Goal: Transaction & Acquisition: Book appointment/travel/reservation

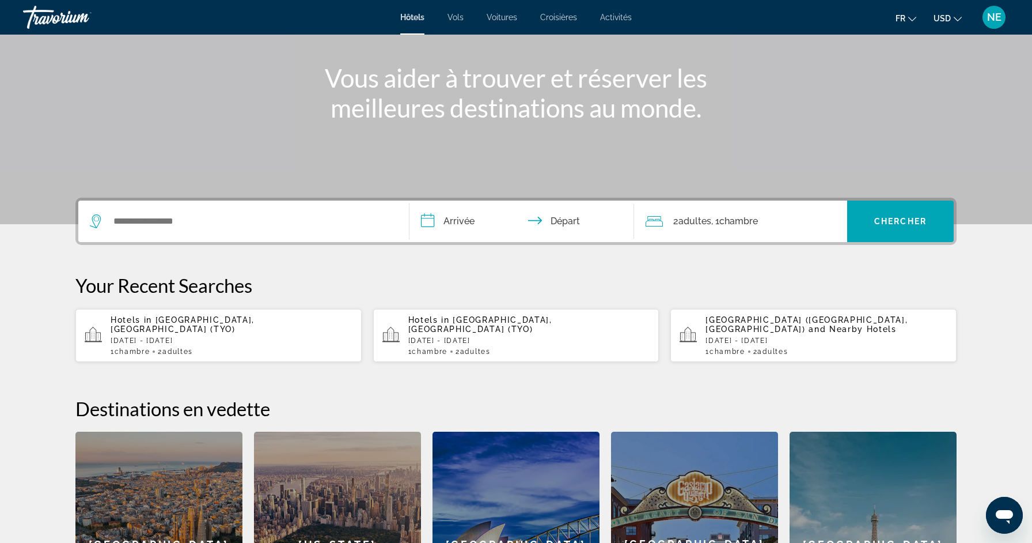
scroll to position [143, 0]
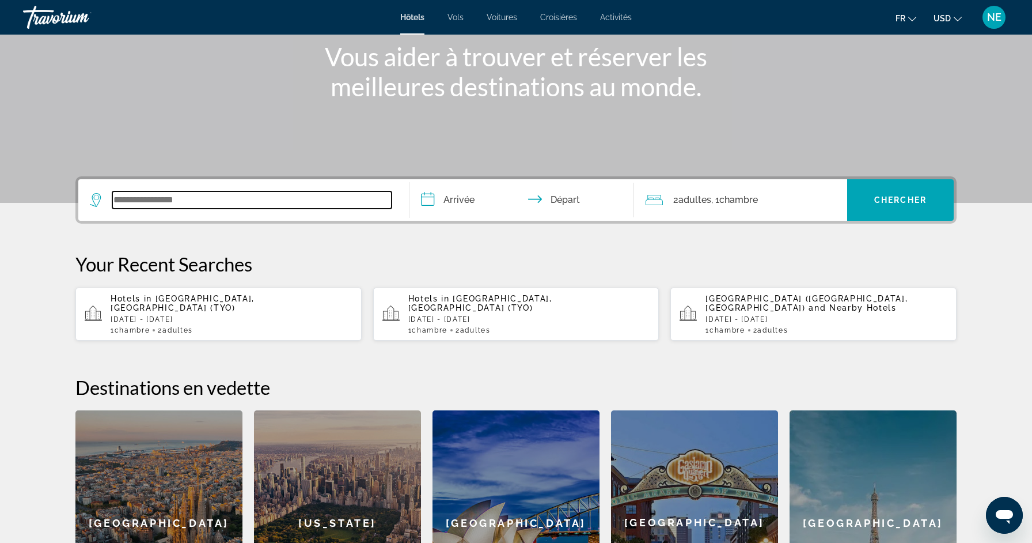
click at [301, 204] on input "Search widget" at bounding box center [251, 199] width 279 height 17
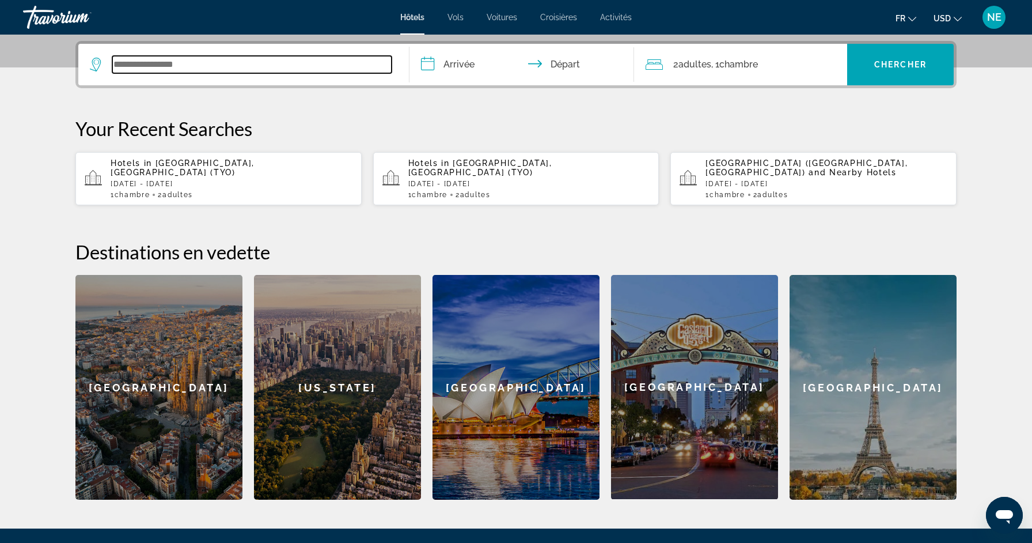
scroll to position [282, 0]
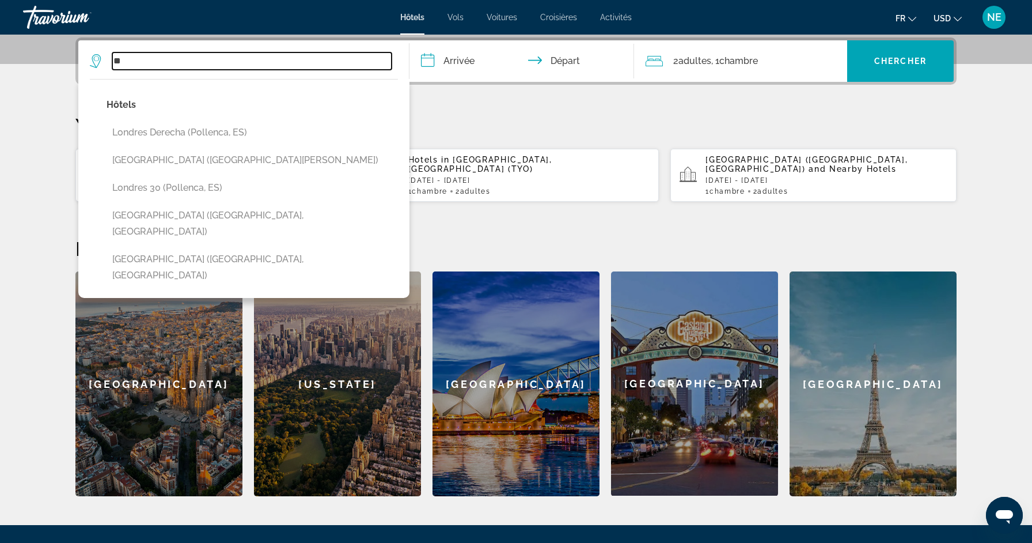
type input "*"
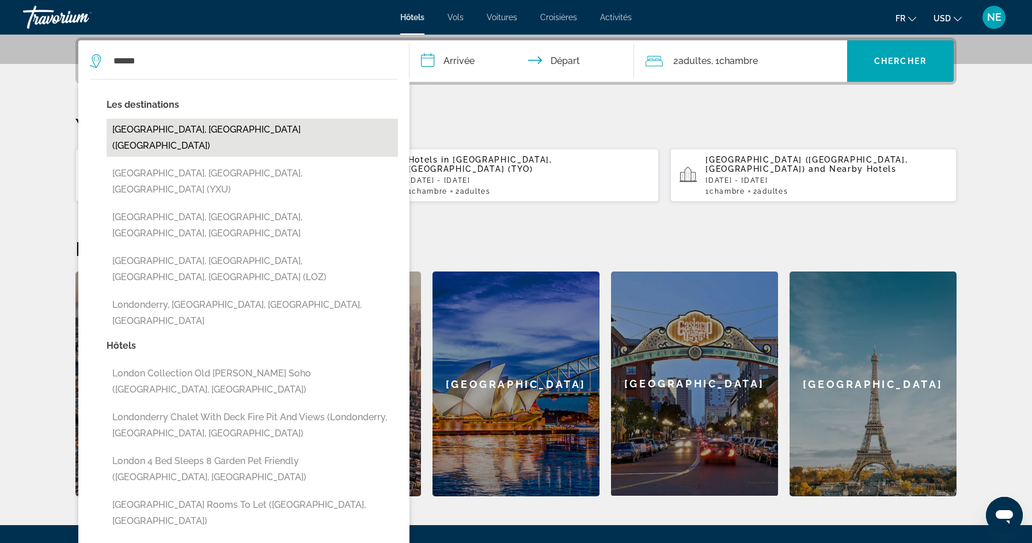
click at [210, 126] on button "[GEOGRAPHIC_DATA], [GEOGRAPHIC_DATA] ([GEOGRAPHIC_DATA])" at bounding box center [253, 138] width 292 height 38
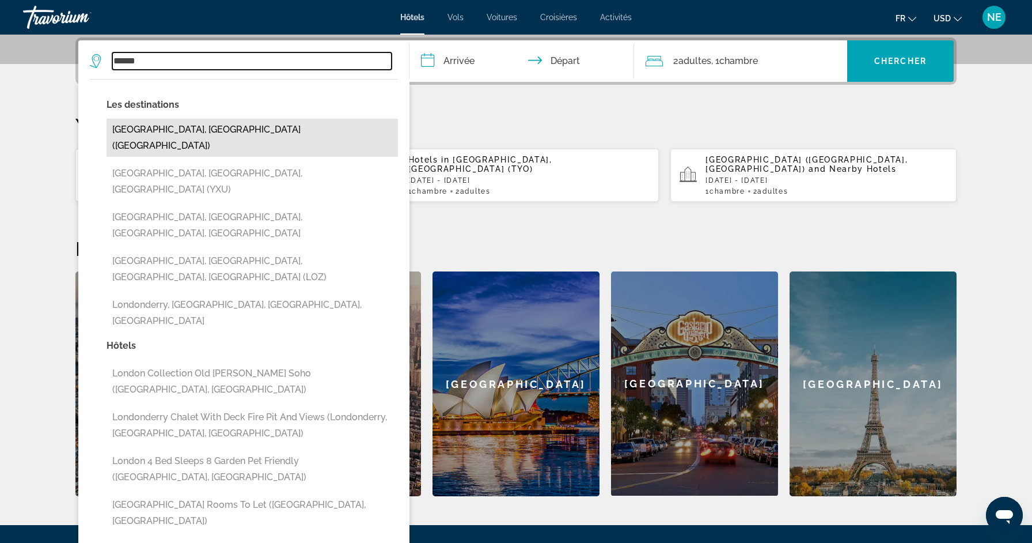
type input "**********"
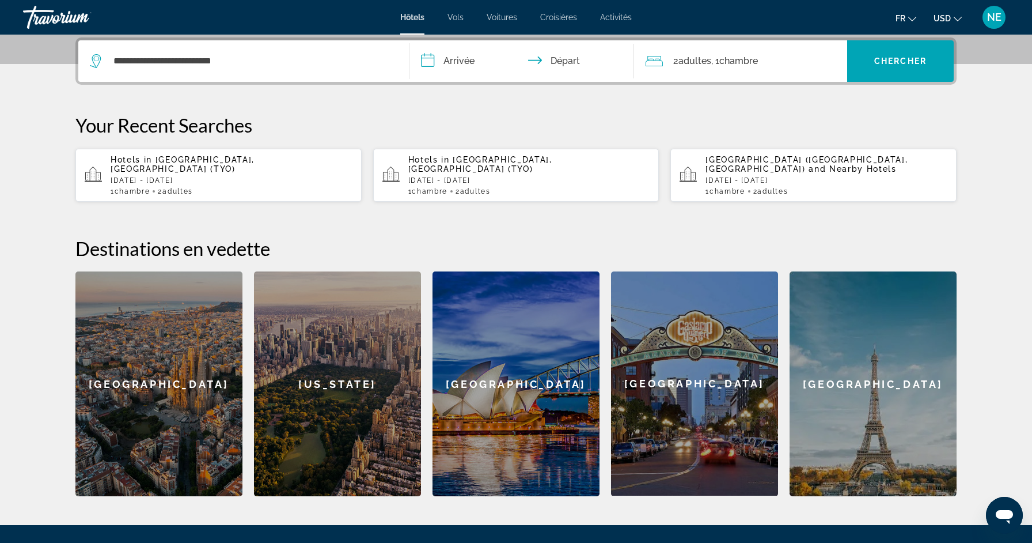
click at [472, 66] on input "**********" at bounding box center [524, 62] width 229 height 45
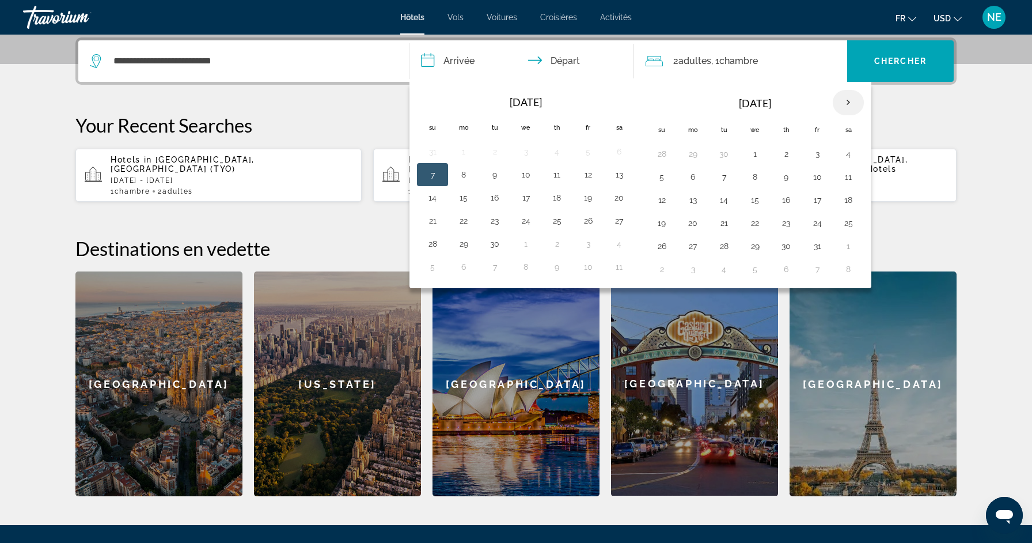
click at [850, 103] on th "Next month" at bounding box center [848, 102] width 31 height 25
click at [439, 245] on button "26" at bounding box center [432, 246] width 18 height 16
click at [433, 245] on button "26" at bounding box center [432, 246] width 18 height 16
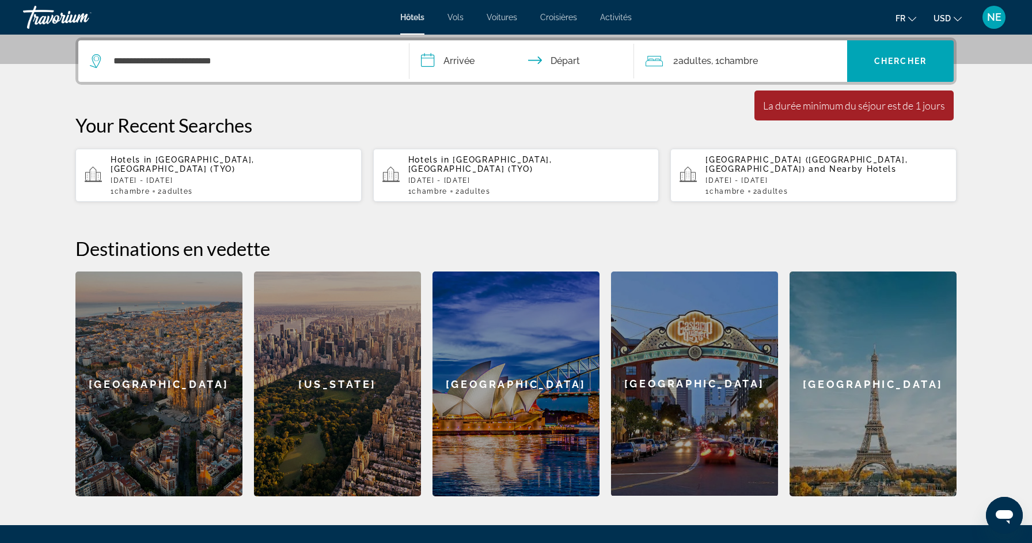
click at [444, 63] on input "**********" at bounding box center [524, 62] width 229 height 45
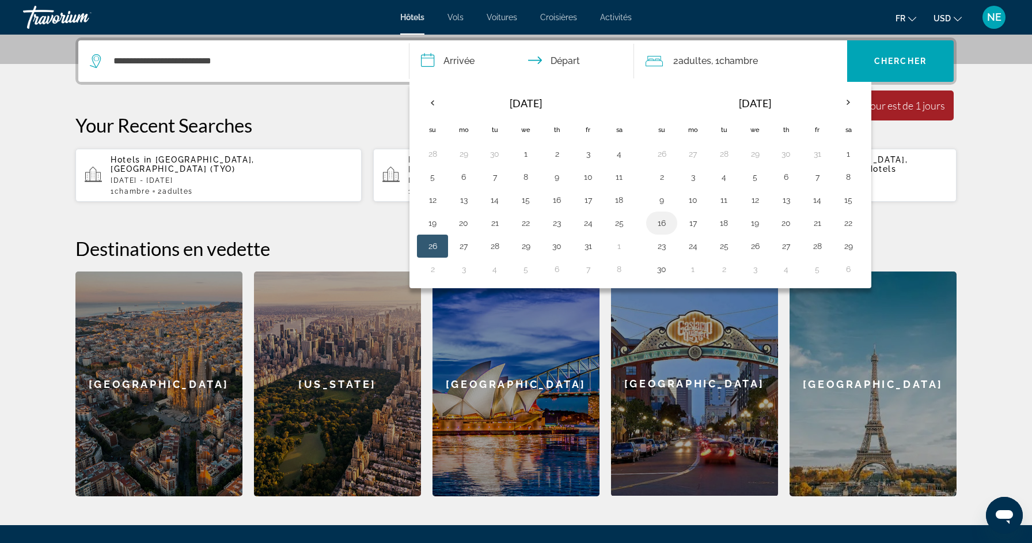
click at [667, 226] on button "16" at bounding box center [662, 223] width 18 height 16
click at [854, 226] on button "22" at bounding box center [848, 223] width 18 height 16
type input "**********"
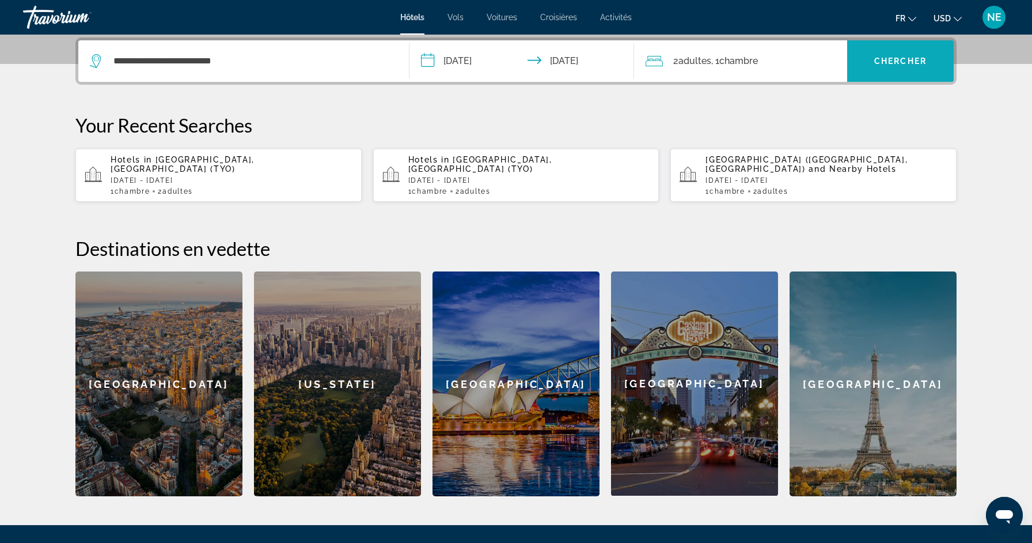
click at [915, 64] on span "Chercher" at bounding box center [901, 60] width 52 height 9
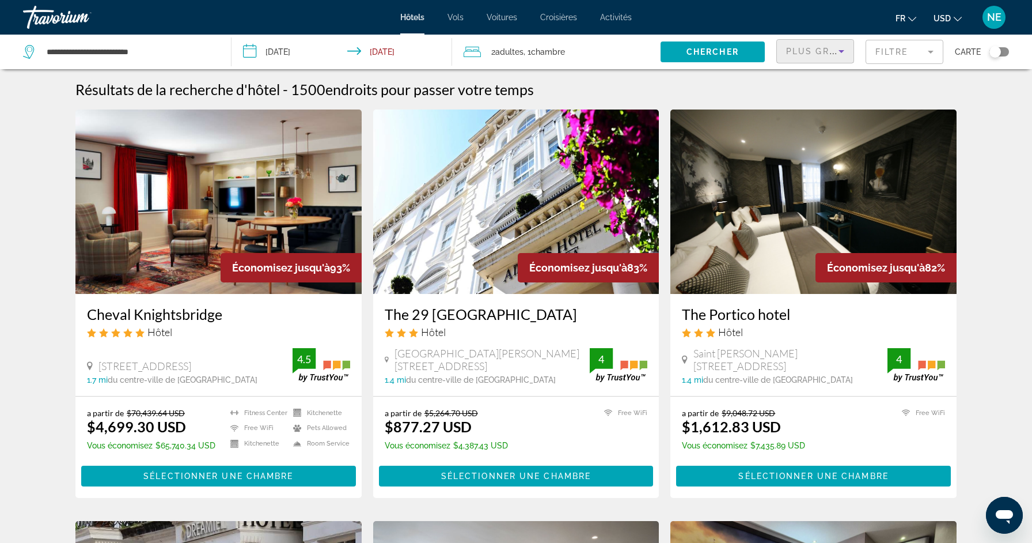
click at [837, 51] on icon "Sort by" at bounding box center [842, 51] width 14 height 14
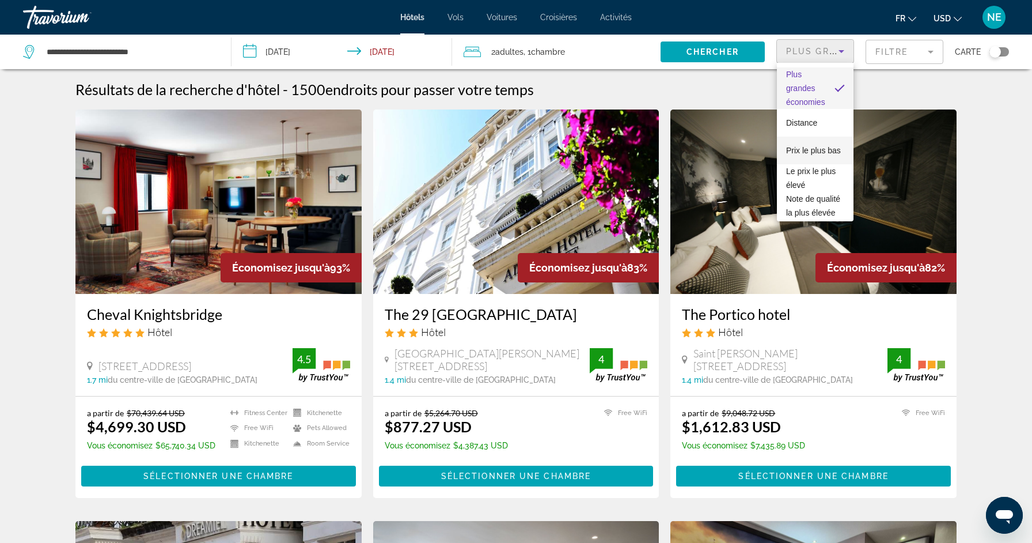
click at [824, 152] on span "Prix le plus bas" at bounding box center [813, 150] width 55 height 9
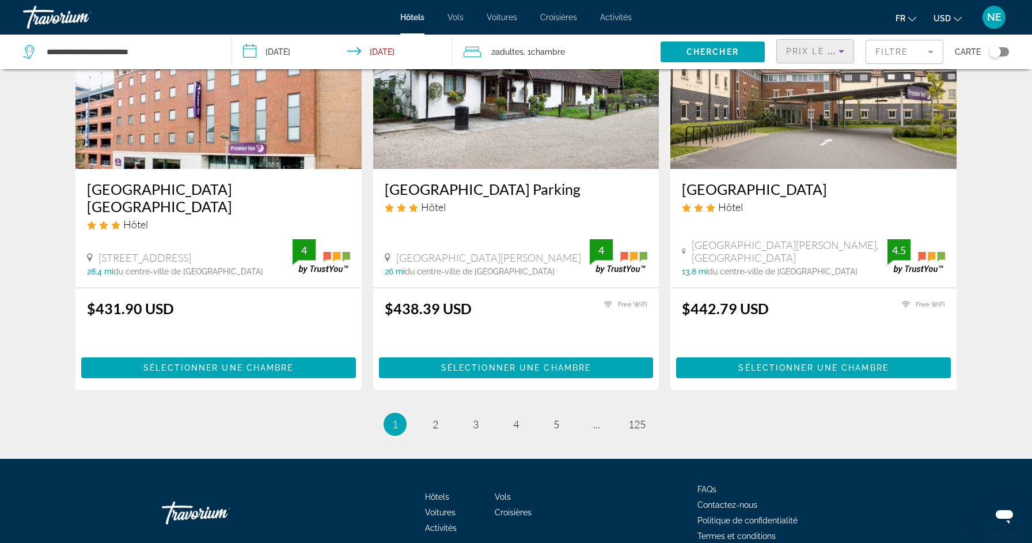
scroll to position [1432, 0]
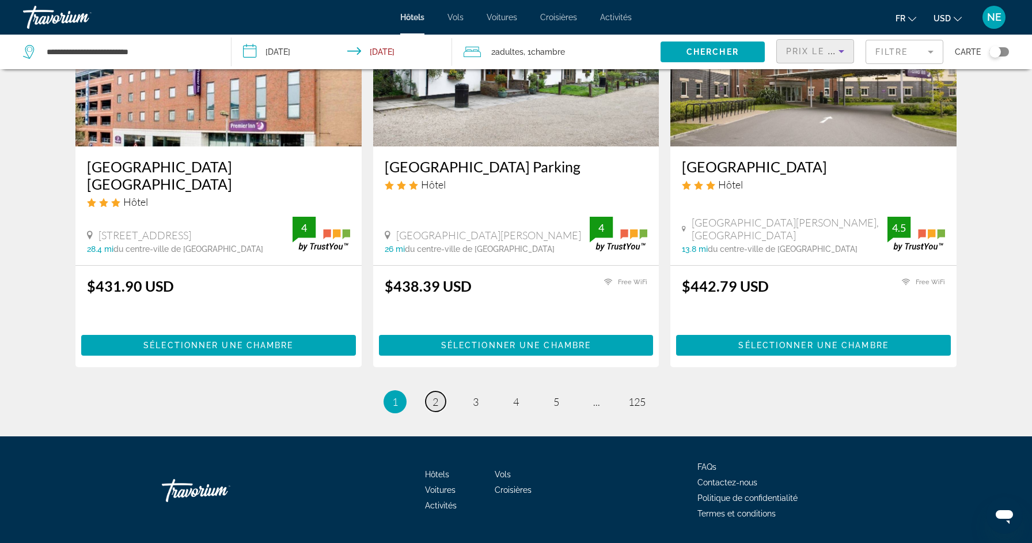
click at [437, 395] on span "2" at bounding box center [436, 401] width 6 height 13
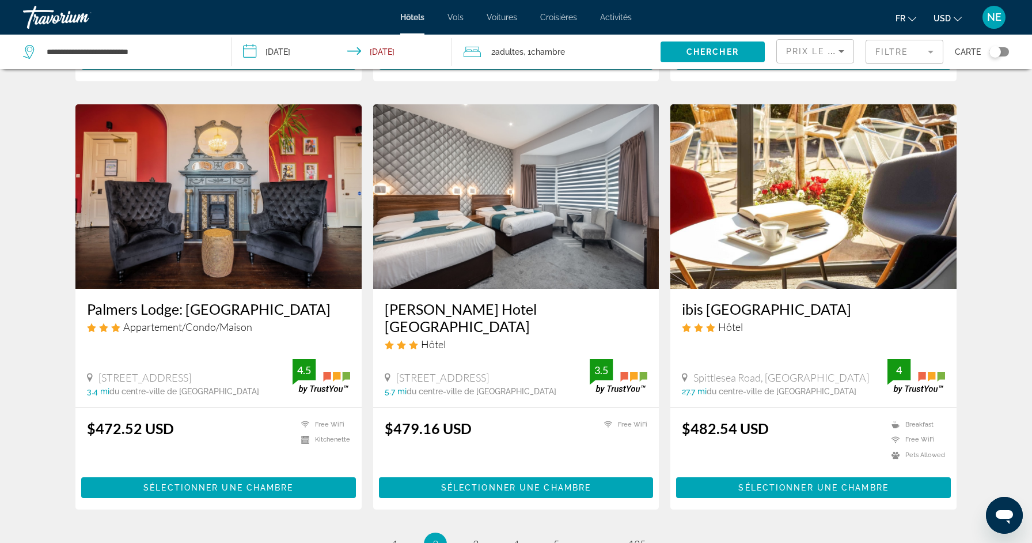
scroll to position [1278, 0]
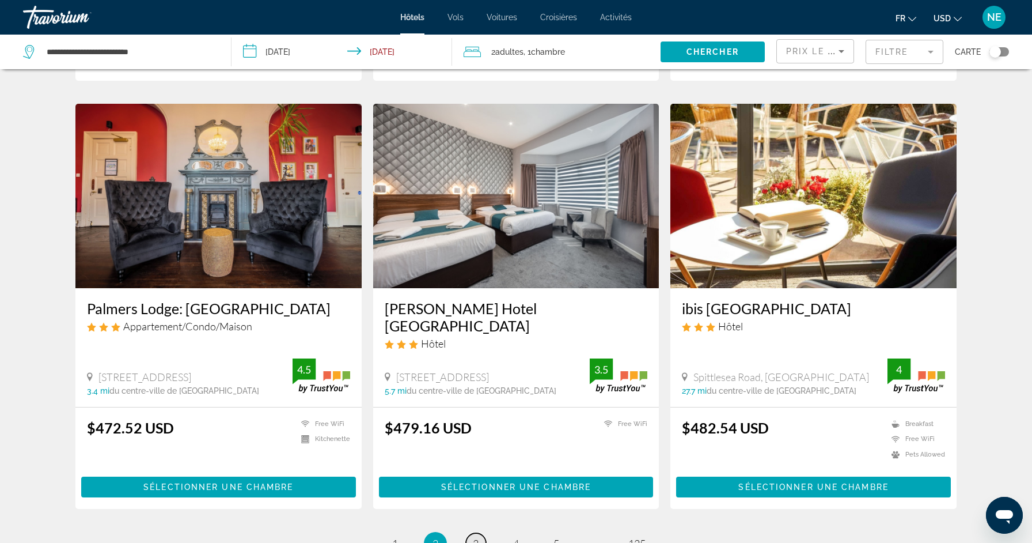
click at [474, 537] on span "3" at bounding box center [476, 543] width 6 height 13
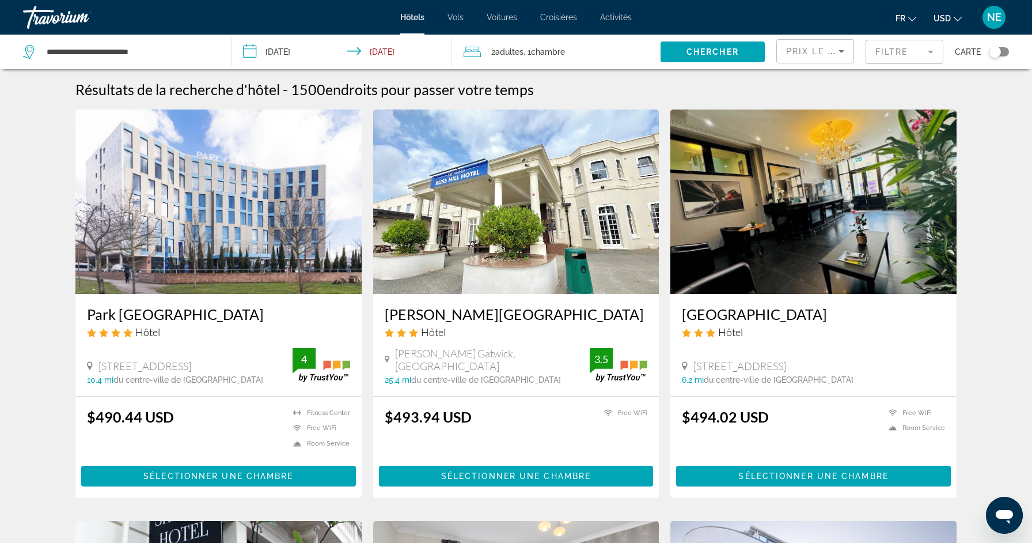
click at [238, 229] on img "Main content" at bounding box center [218, 201] width 286 height 184
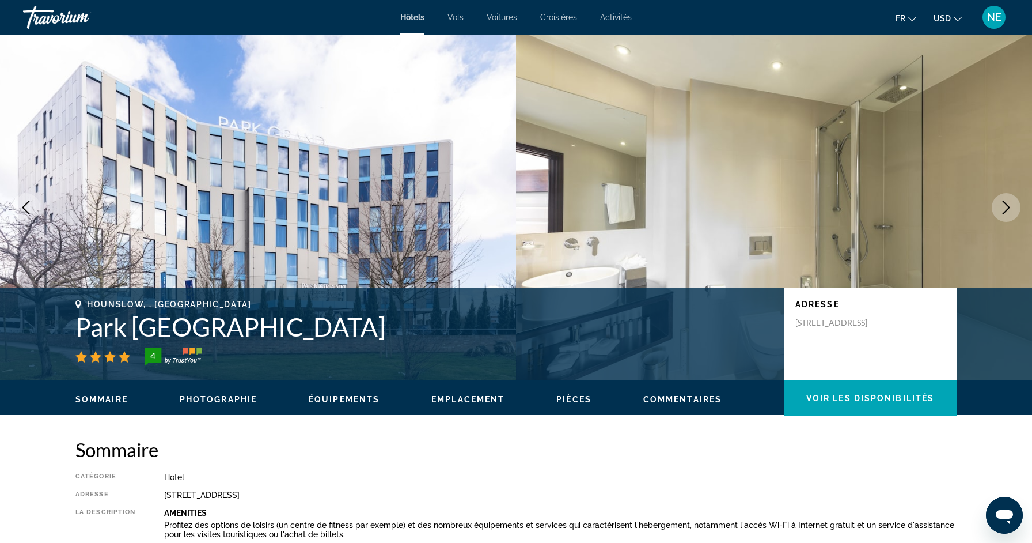
click at [1001, 209] on icon "Next image" at bounding box center [1007, 207] width 14 height 14
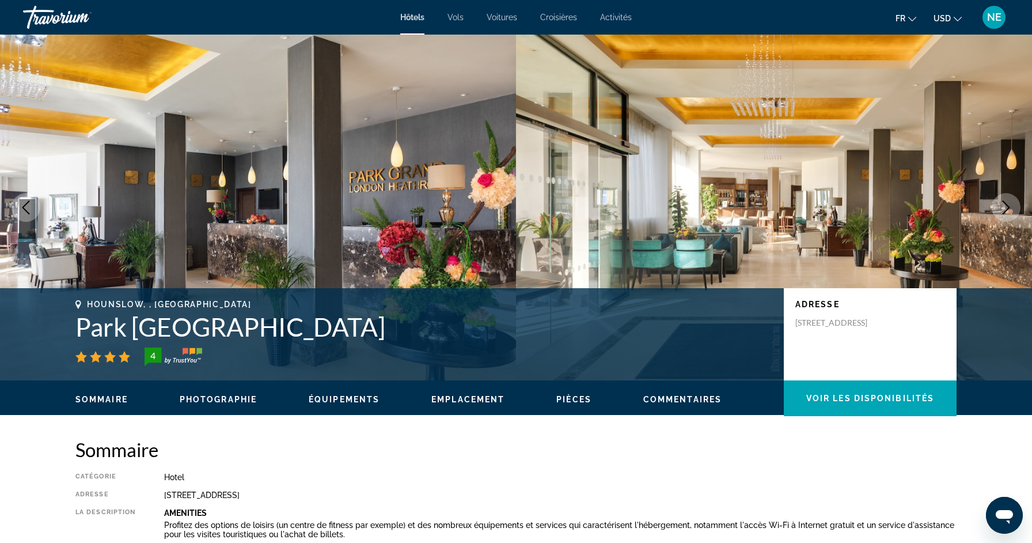
drag, startPoint x: 1001, startPoint y: 209, endPoint x: 994, endPoint y: 209, distance: 7.5
click at [1001, 209] on icon "Next image" at bounding box center [1007, 207] width 14 height 14
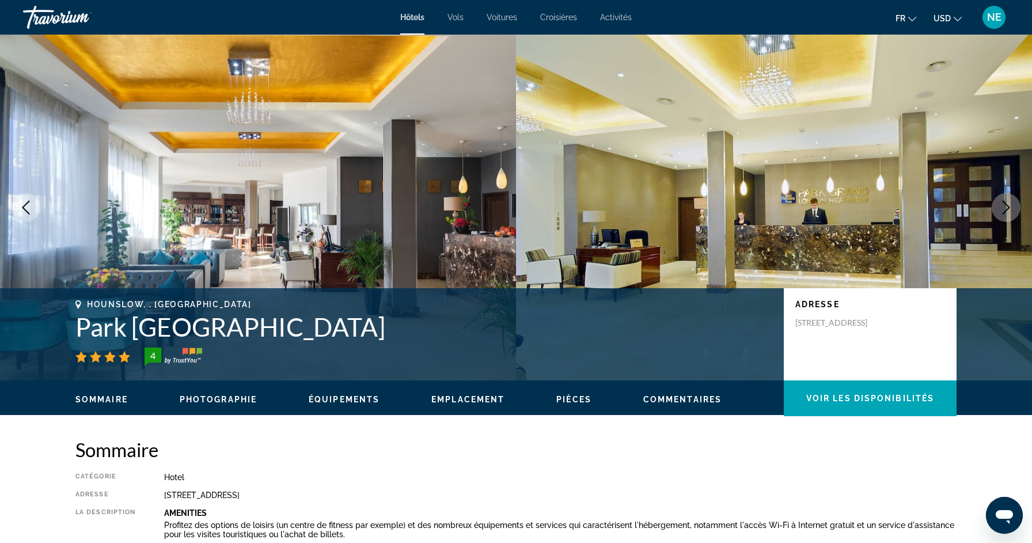
click at [1013, 214] on button "Next image" at bounding box center [1006, 207] width 29 height 29
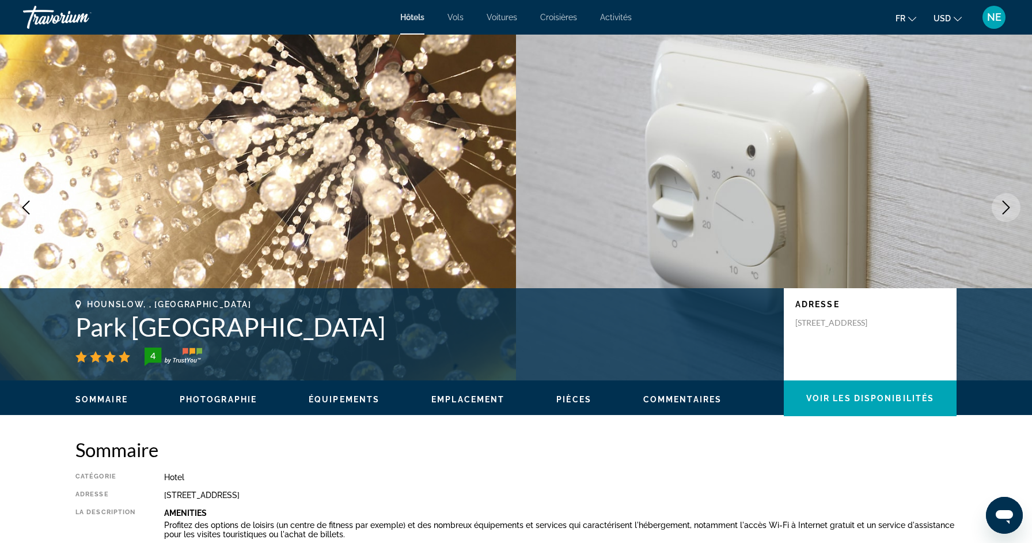
click at [1008, 211] on icon "Next image" at bounding box center [1007, 207] width 14 height 14
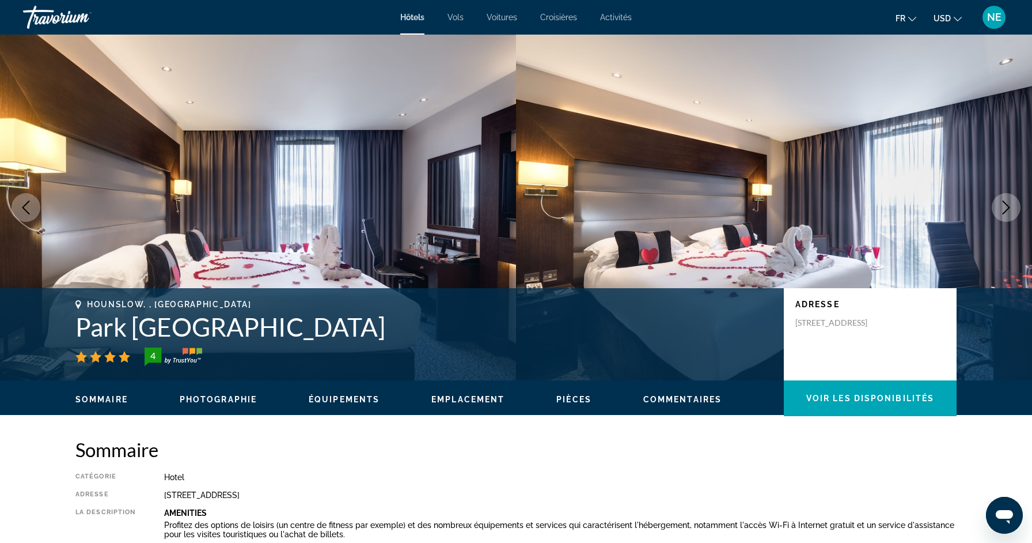
click at [1007, 209] on icon "Next image" at bounding box center [1007, 207] width 14 height 14
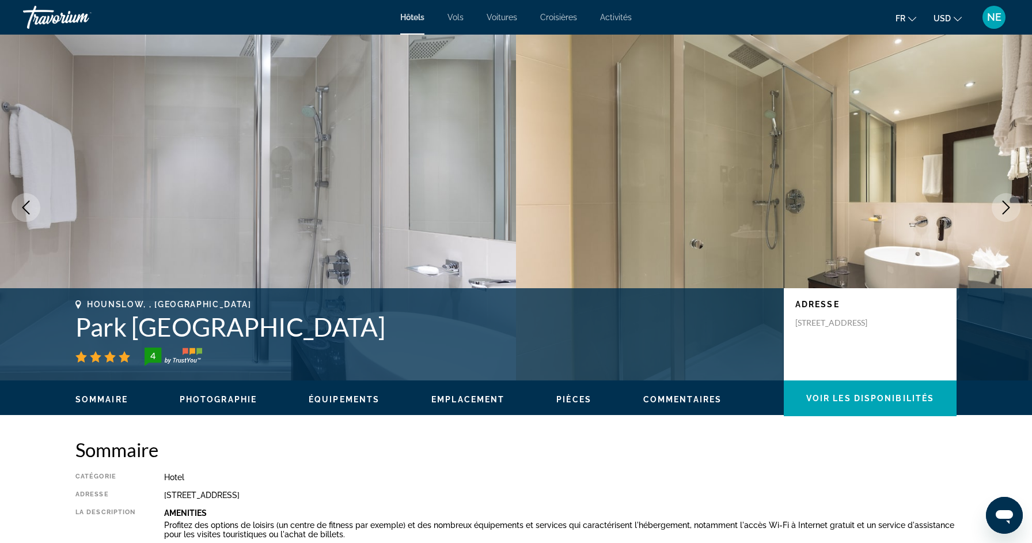
click at [1007, 209] on icon "Next image" at bounding box center [1007, 207] width 14 height 14
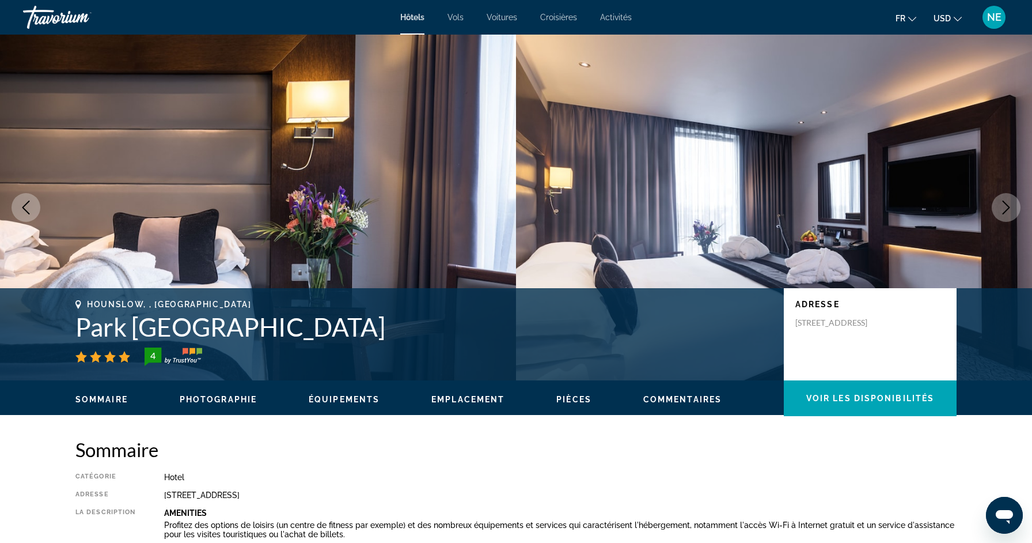
click at [1007, 210] on icon "Next image" at bounding box center [1006, 207] width 7 height 14
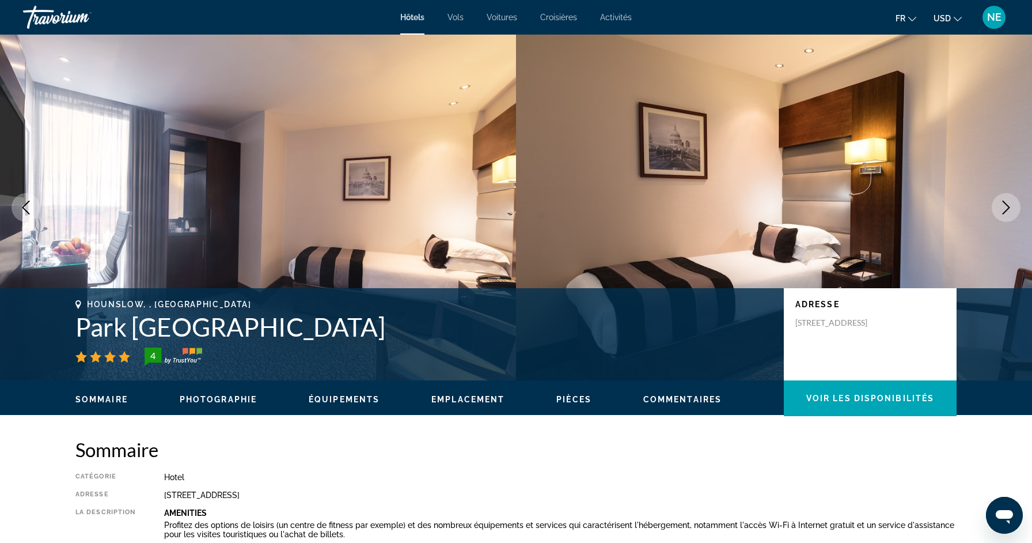
click at [1007, 210] on icon "Next image" at bounding box center [1006, 207] width 7 height 14
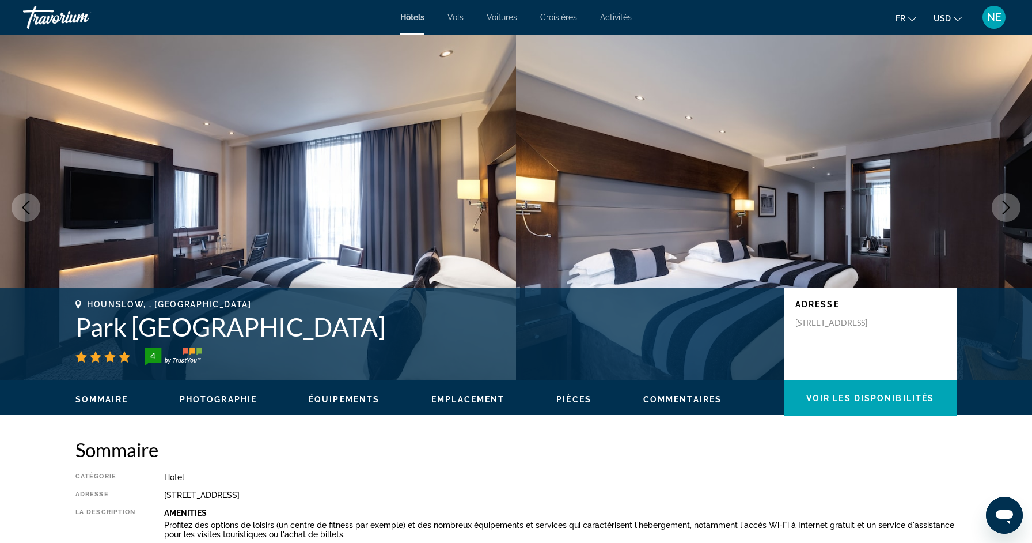
click at [1007, 210] on icon "Next image" at bounding box center [1006, 207] width 7 height 14
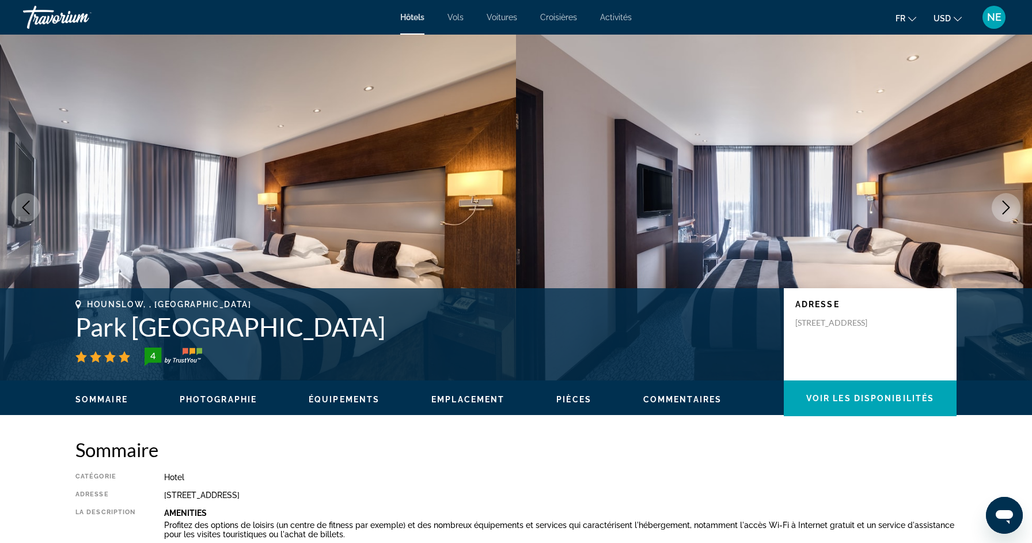
click at [1007, 210] on icon "Next image" at bounding box center [1006, 207] width 7 height 14
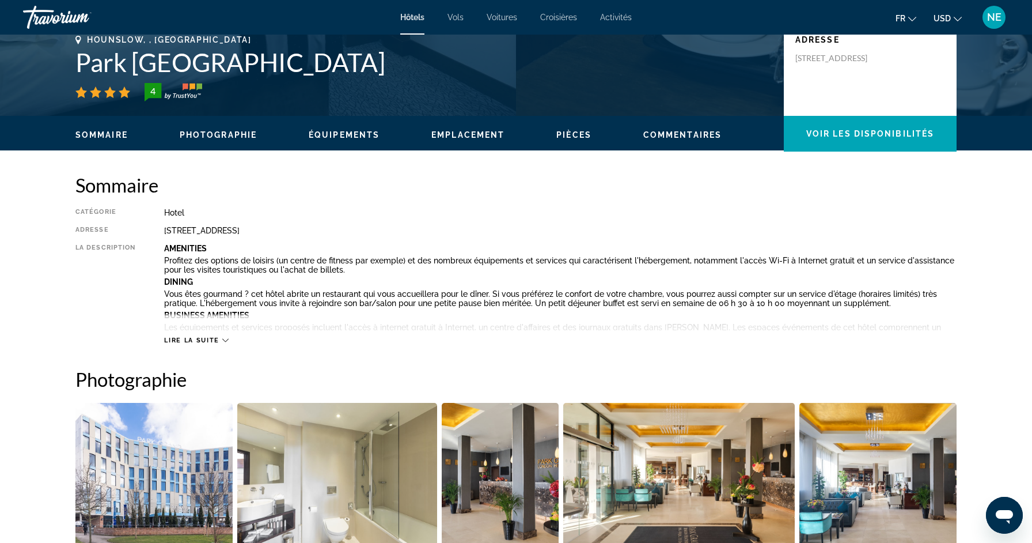
scroll to position [278, 0]
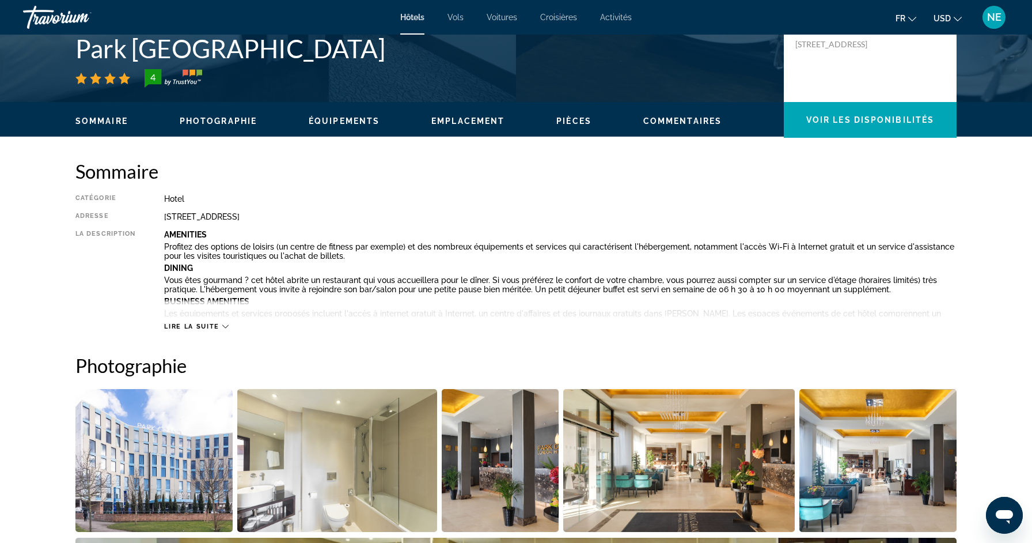
click at [202, 330] on button "Lire la suite" at bounding box center [196, 326] width 64 height 9
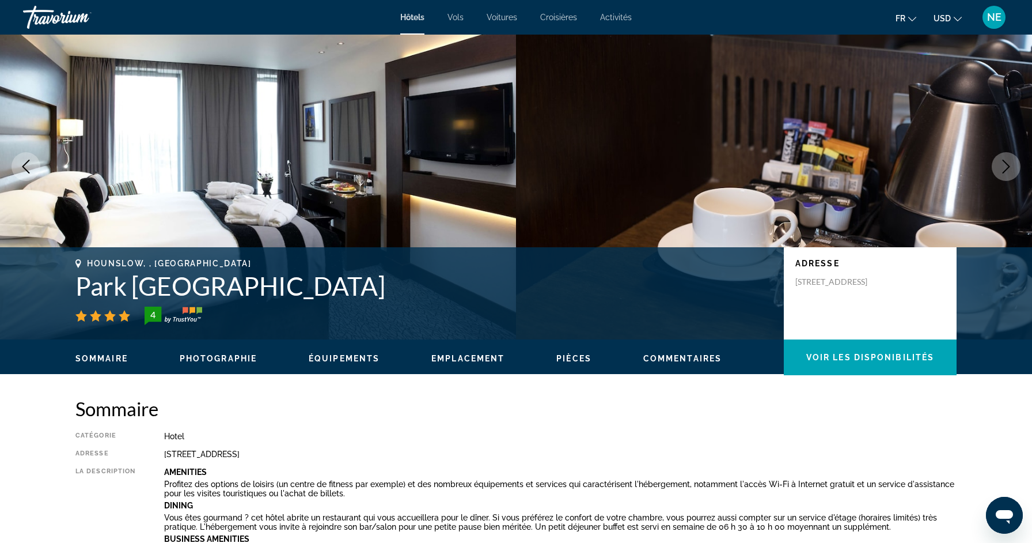
scroll to position [0, 0]
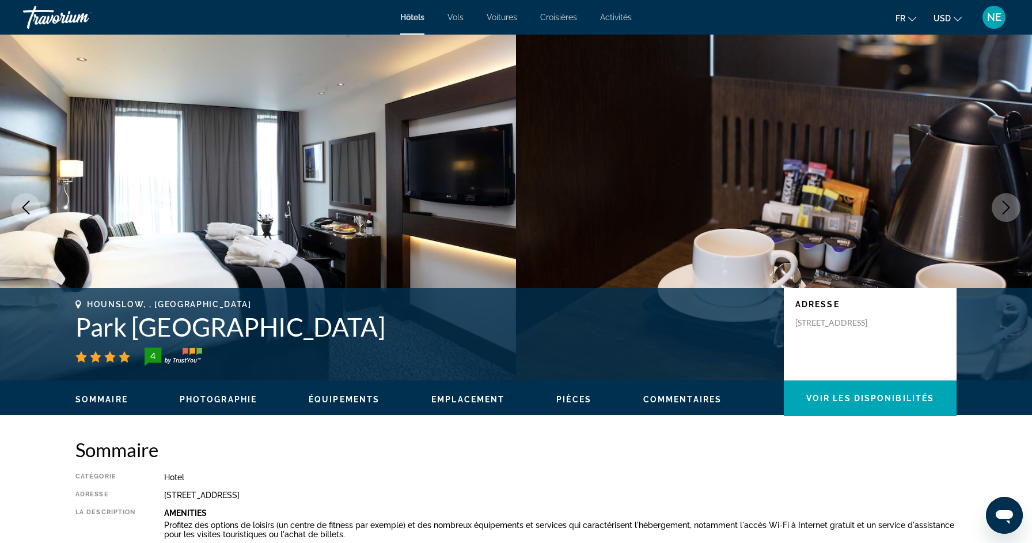
click at [1000, 207] on icon "Next image" at bounding box center [1007, 207] width 14 height 14
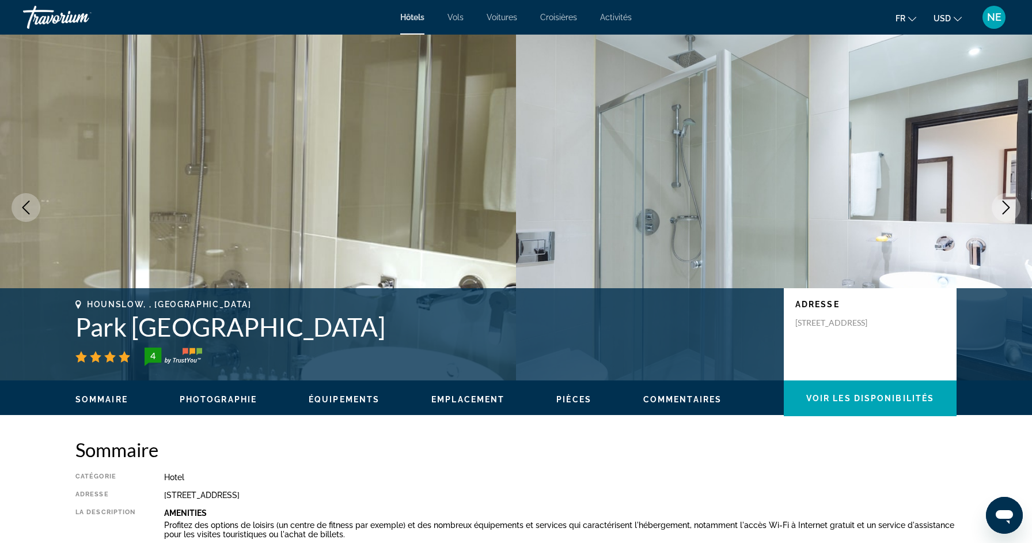
click at [1000, 207] on icon "Next image" at bounding box center [1007, 207] width 14 height 14
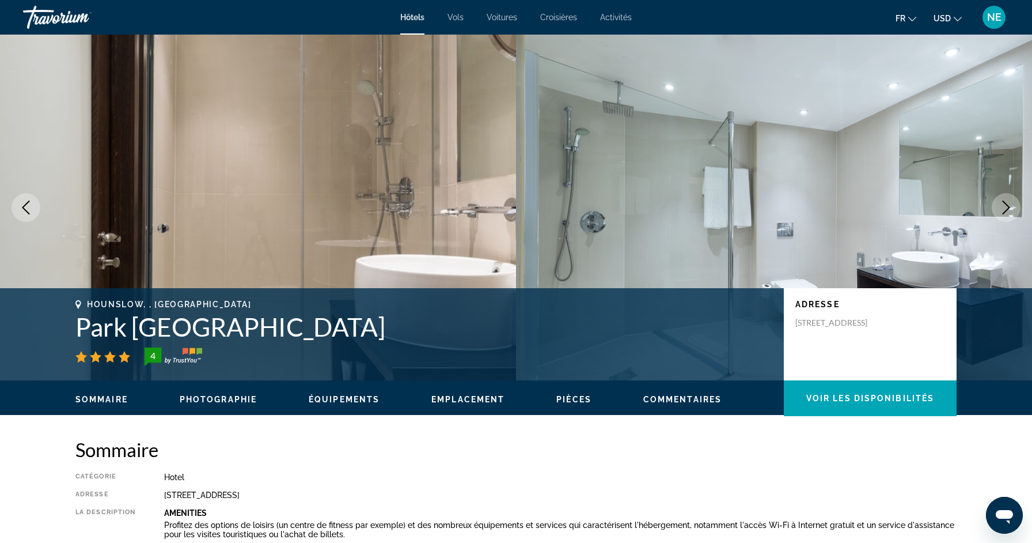
click at [1000, 207] on icon "Next image" at bounding box center [1007, 207] width 14 height 14
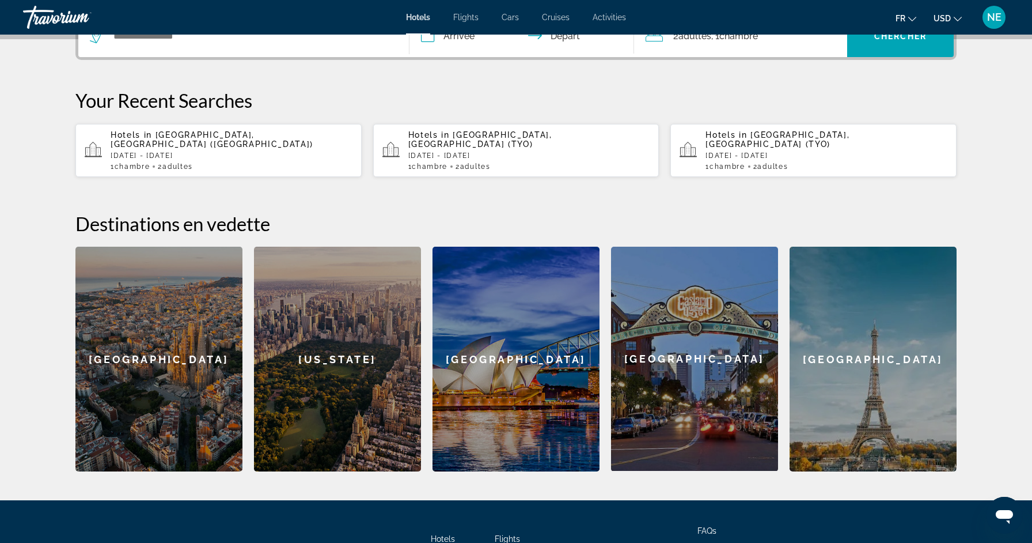
scroll to position [324, 0]
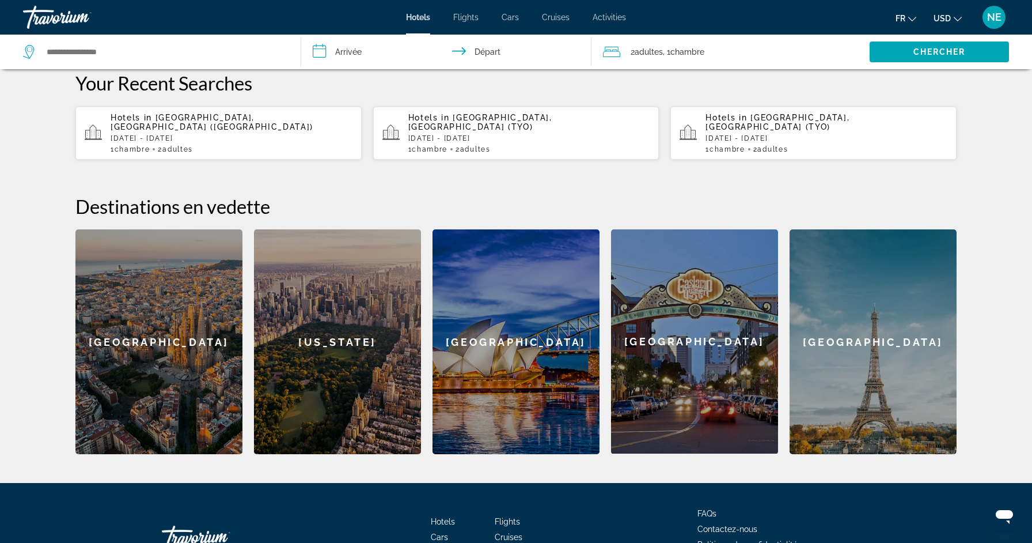
click at [351, 332] on div "[US_STATE]" at bounding box center [337, 341] width 167 height 225
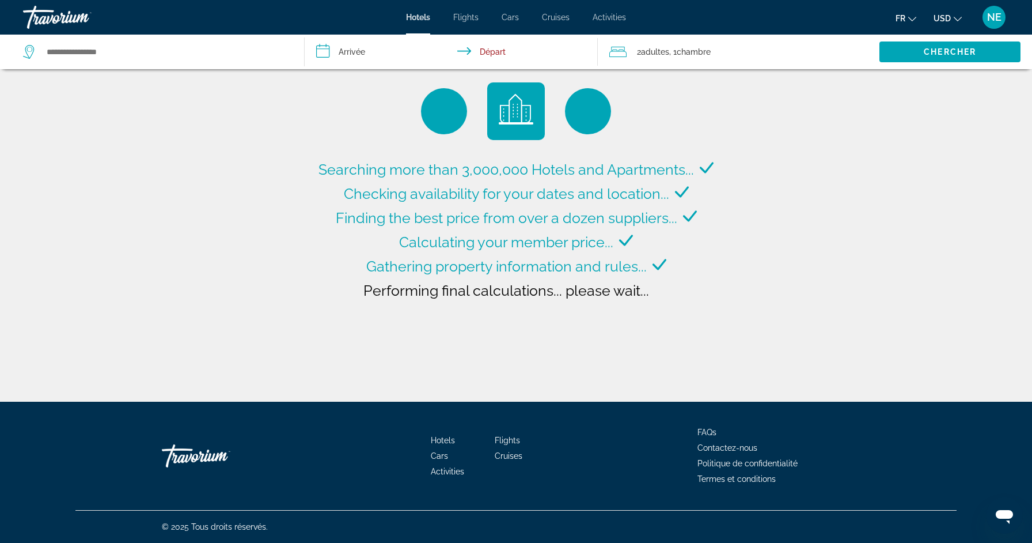
type input "**********"
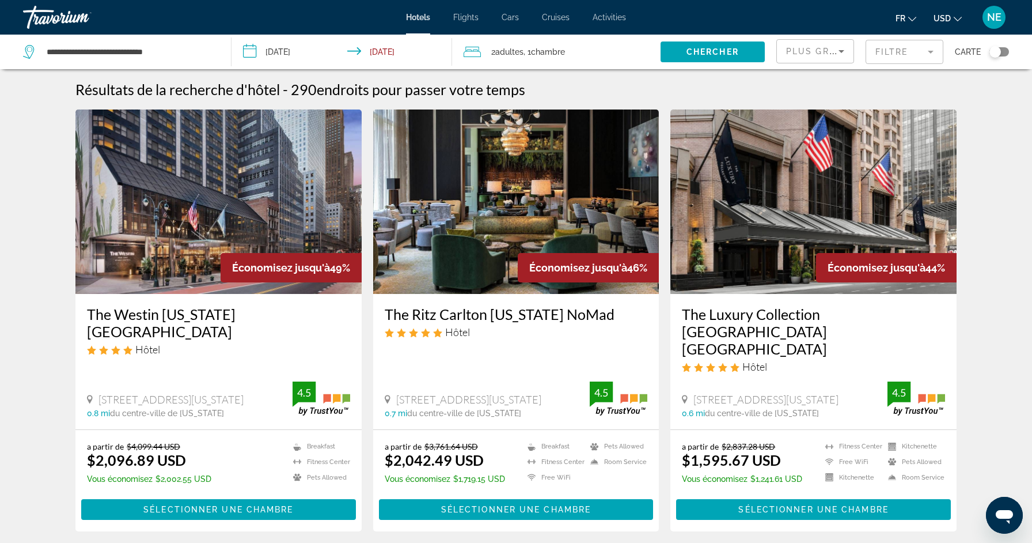
click at [805, 47] on span "Plus grandes économies" at bounding box center [855, 51] width 138 height 9
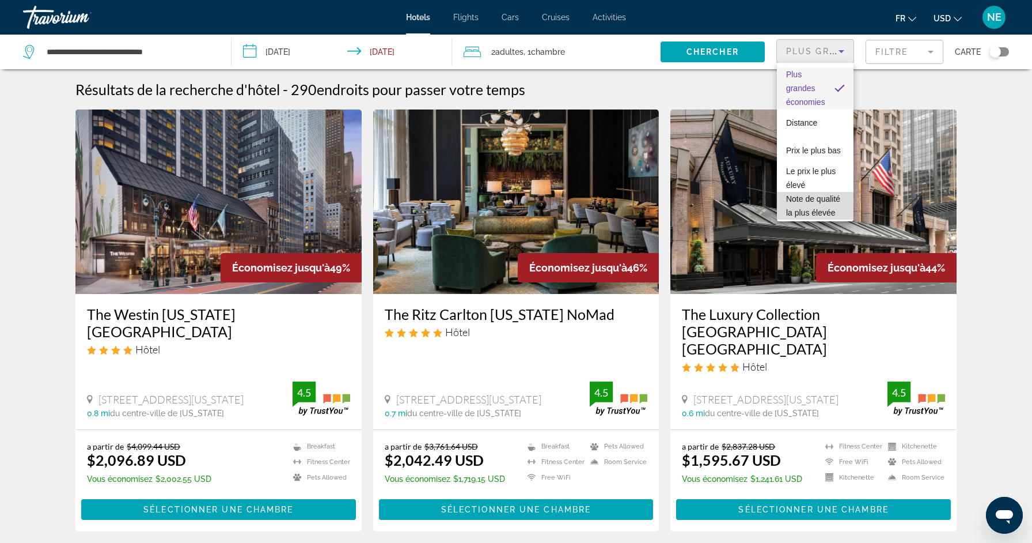
click at [809, 195] on span "Note de qualité la plus élevée" at bounding box center [813, 205] width 54 height 23
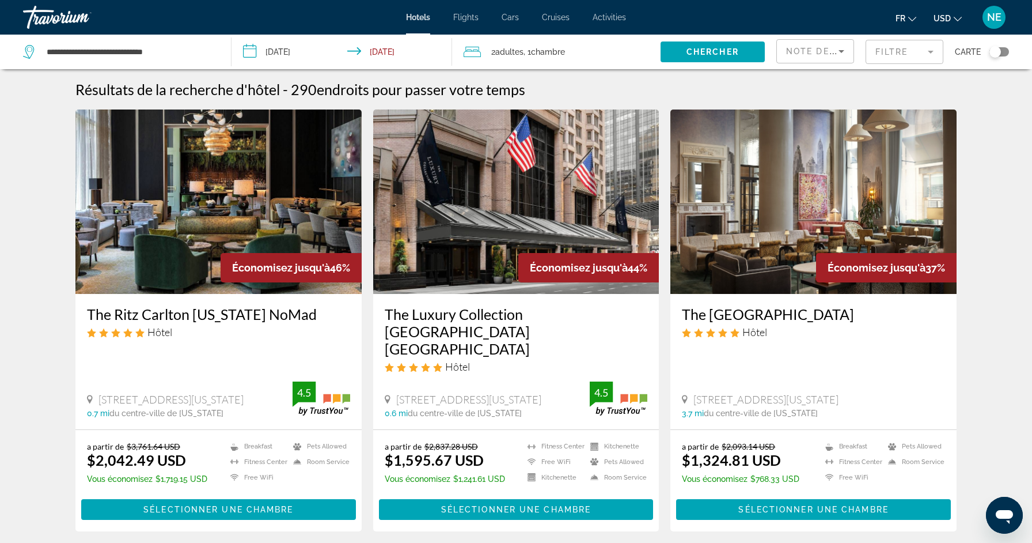
click at [905, 54] on mat-form-field "Filtre" at bounding box center [905, 52] width 78 height 24
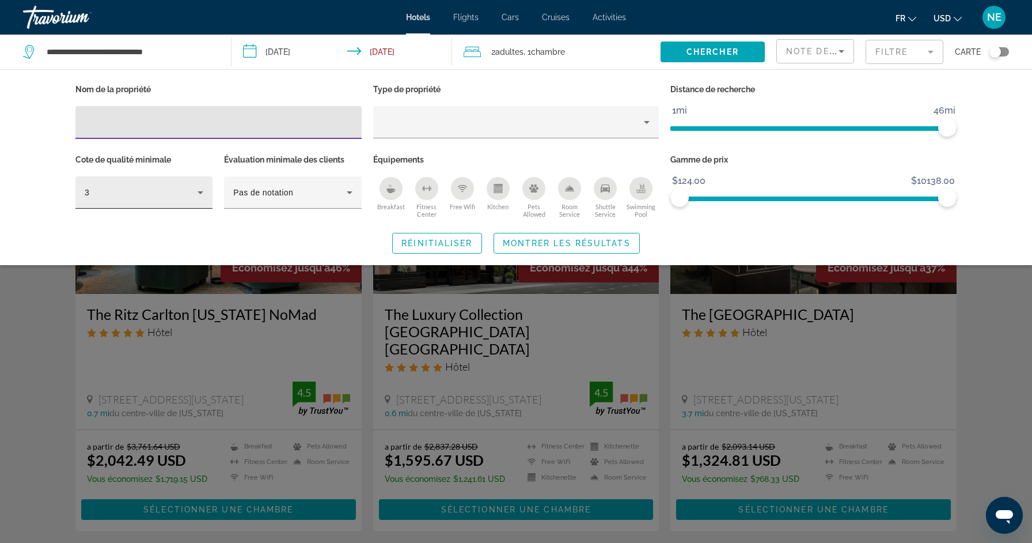
click at [199, 192] on icon "Hotel Filters" at bounding box center [201, 193] width 14 height 14
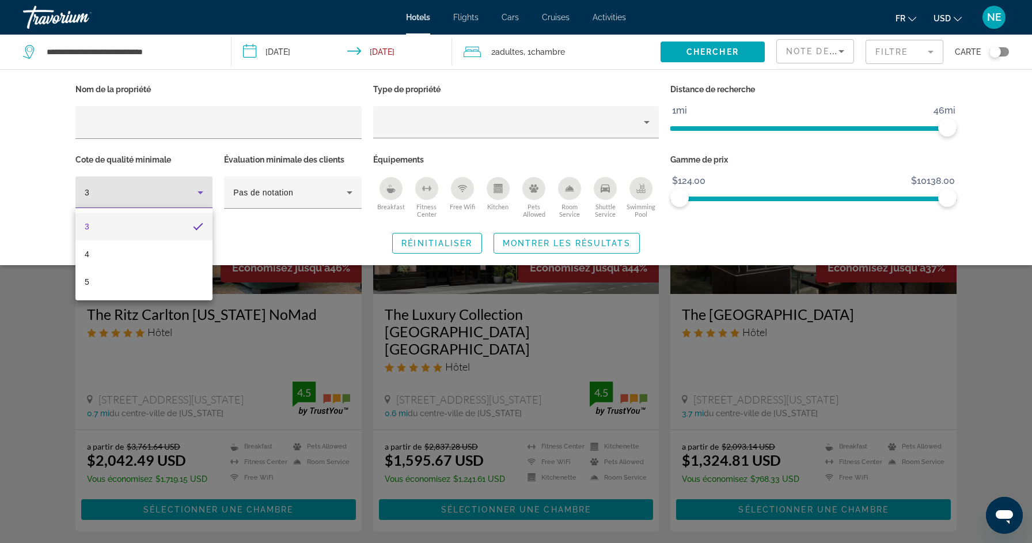
click at [198, 239] on mat-option "3" at bounding box center [143, 227] width 137 height 28
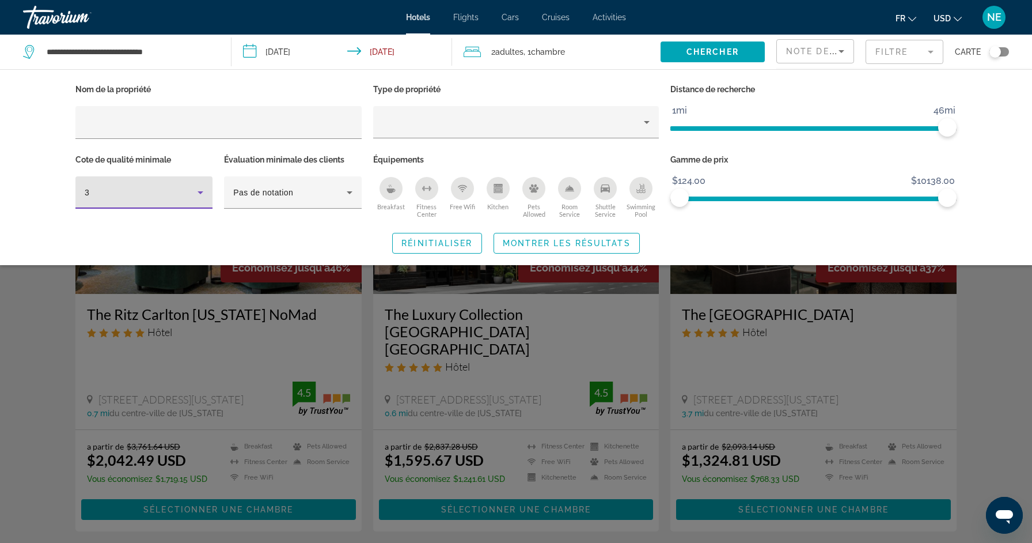
click at [199, 195] on icon "Hotel Filters" at bounding box center [201, 193] width 14 height 14
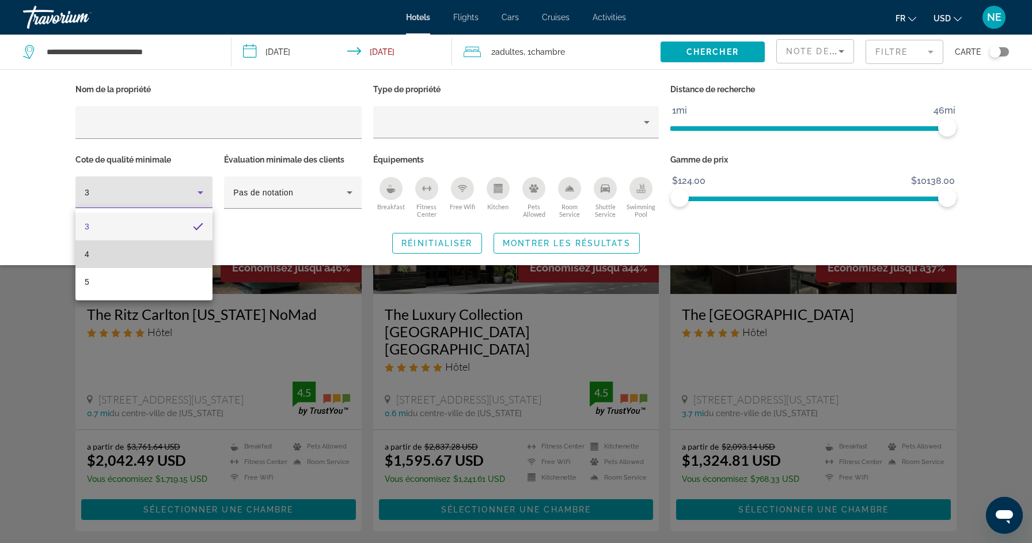
click at [100, 247] on mat-option "4" at bounding box center [143, 254] width 137 height 28
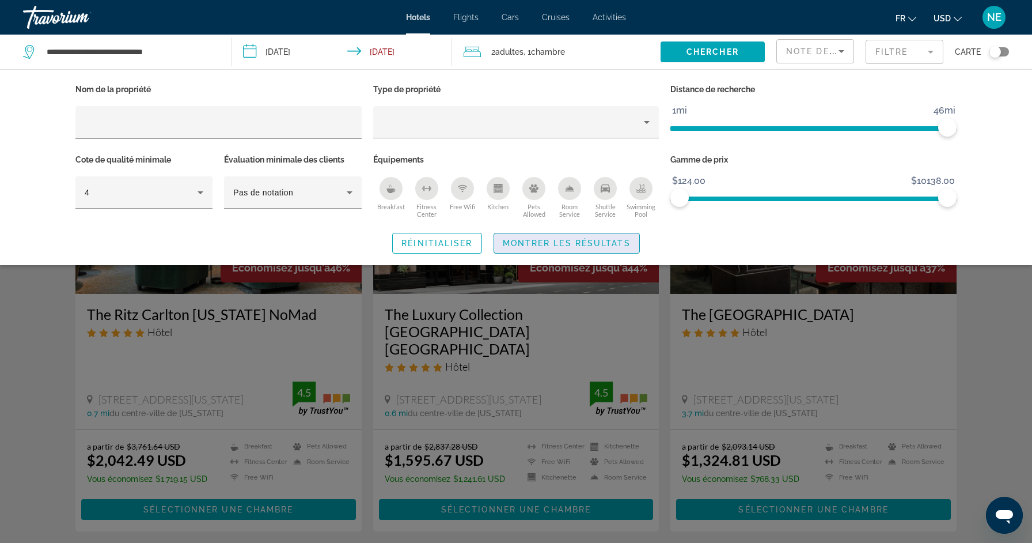
click at [542, 240] on span "Montrer les résultats" at bounding box center [567, 243] width 128 height 9
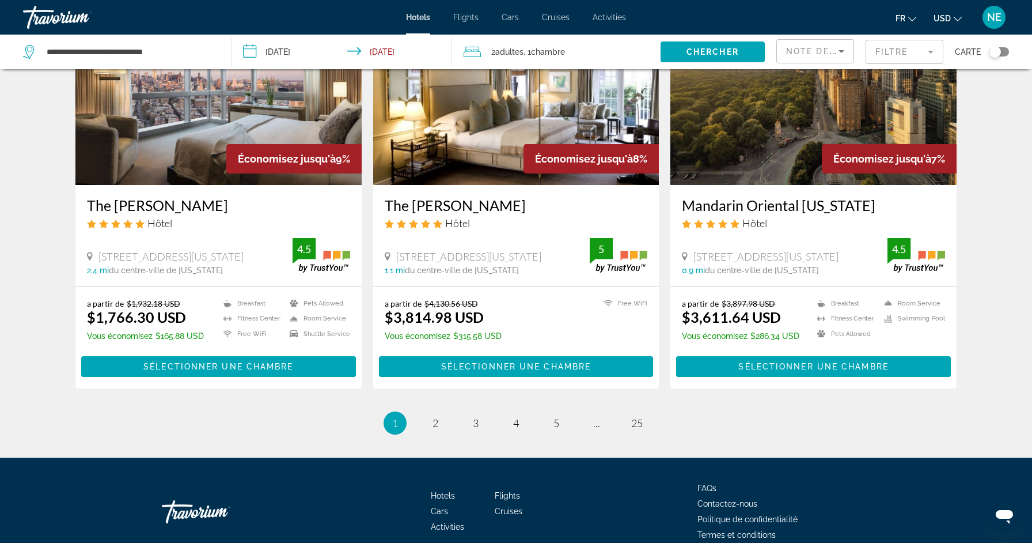
scroll to position [1431, 0]
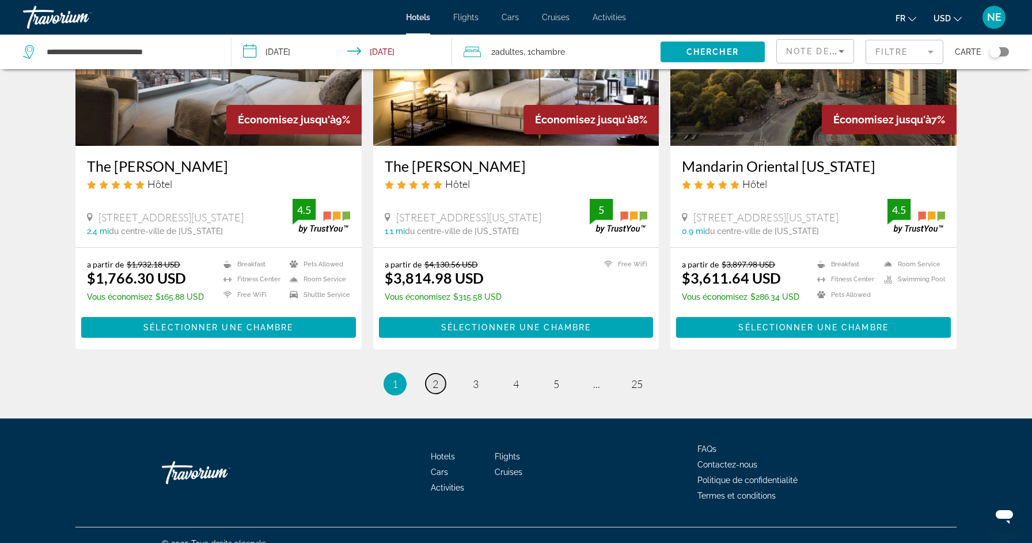
click at [438, 377] on span "2" at bounding box center [436, 383] width 6 height 13
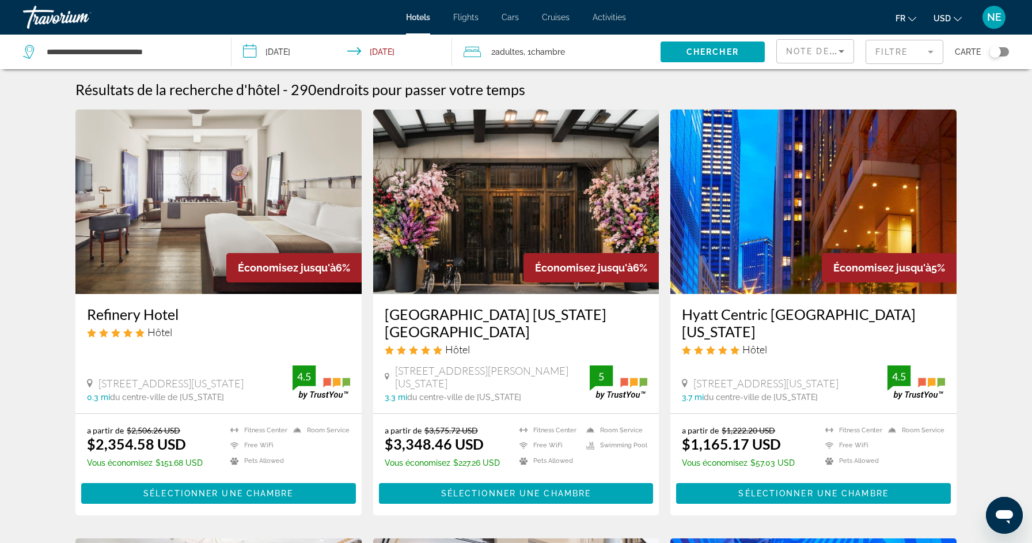
click at [466, 19] on span "Flights" at bounding box center [465, 17] width 25 height 9
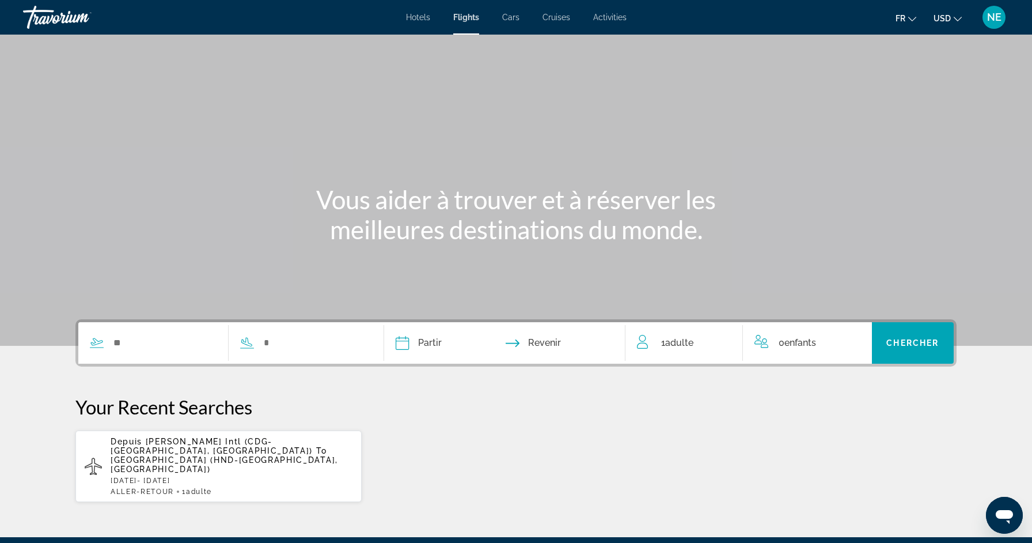
click at [601, 17] on span "Activities" at bounding box center [609, 17] width 33 height 9
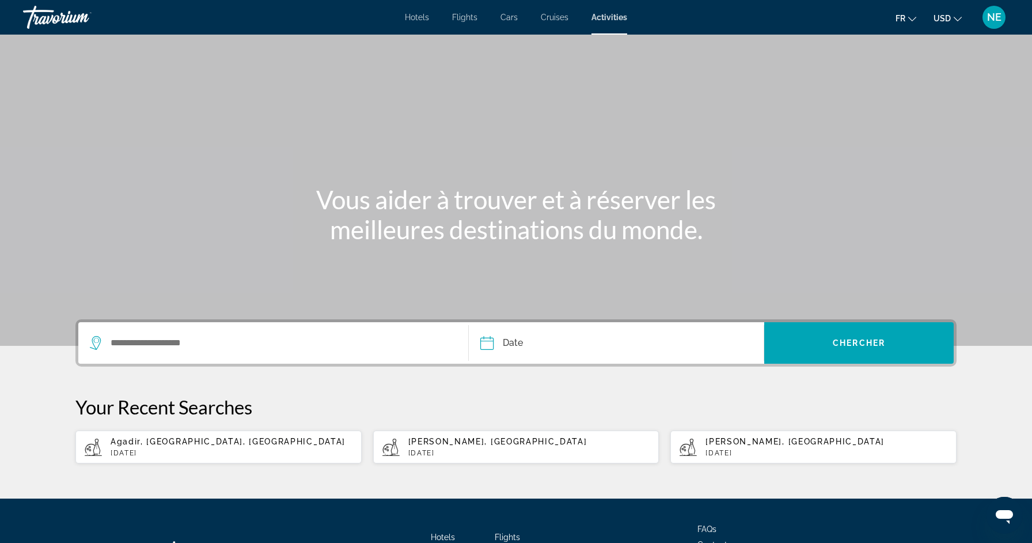
click at [207, 449] on p "[DATE]" at bounding box center [232, 453] width 242 height 8
type input "**********"
